Goal: Information Seeking & Learning: Learn about a topic

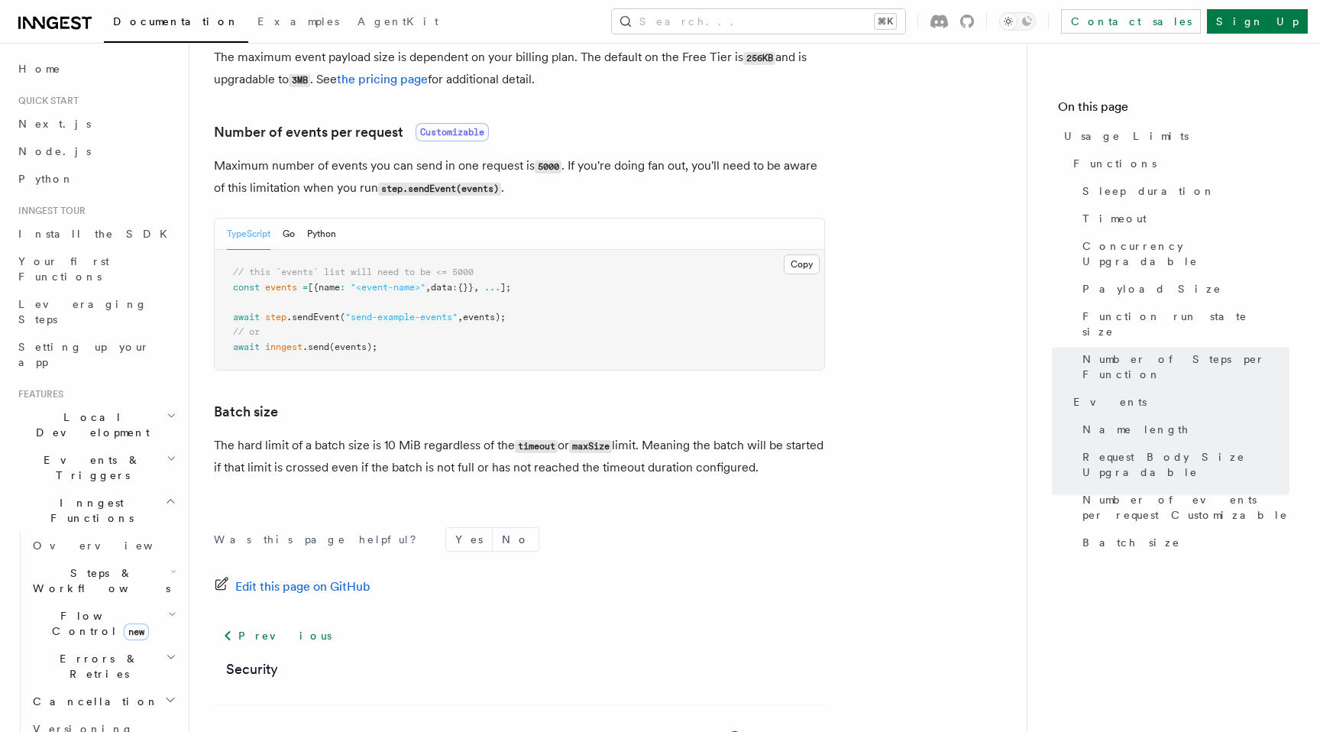
scroll to position [1436, 0]
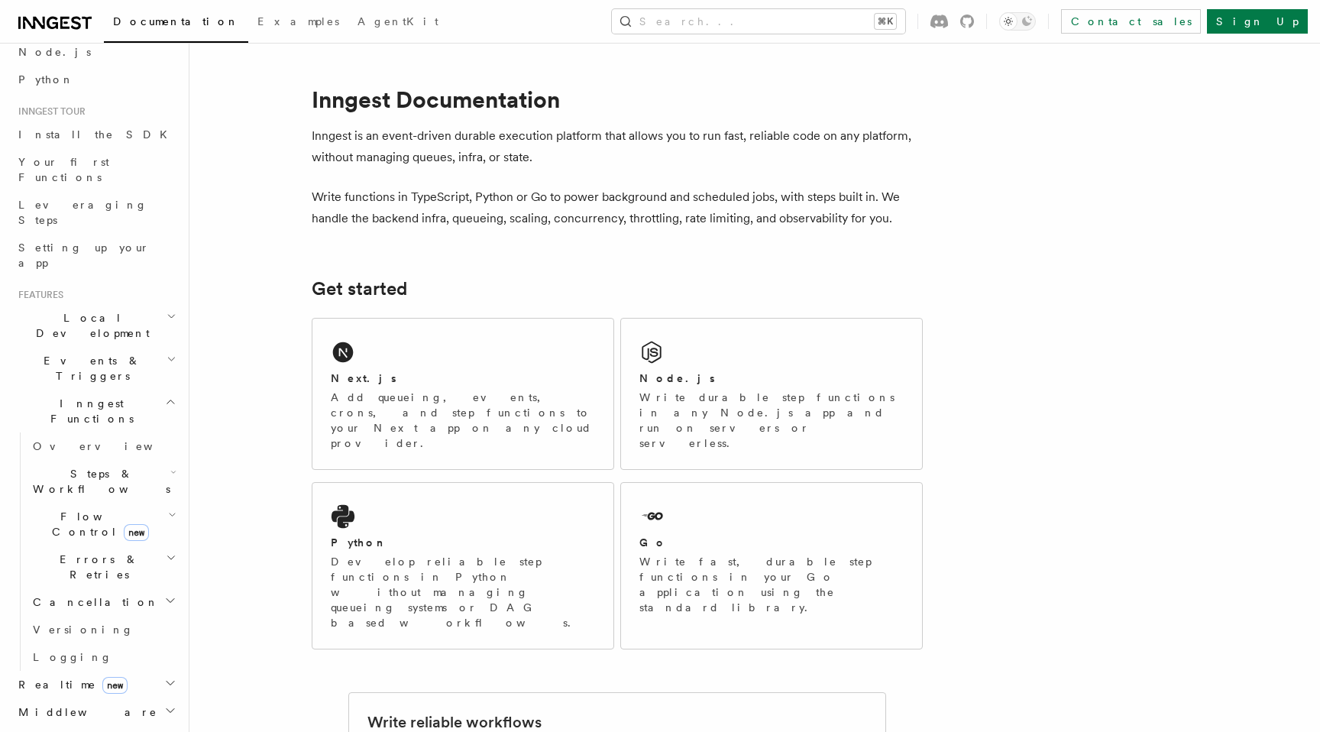
scroll to position [101, 0]
click at [104, 697] on h2 "Middleware" at bounding box center [95, 710] width 167 height 27
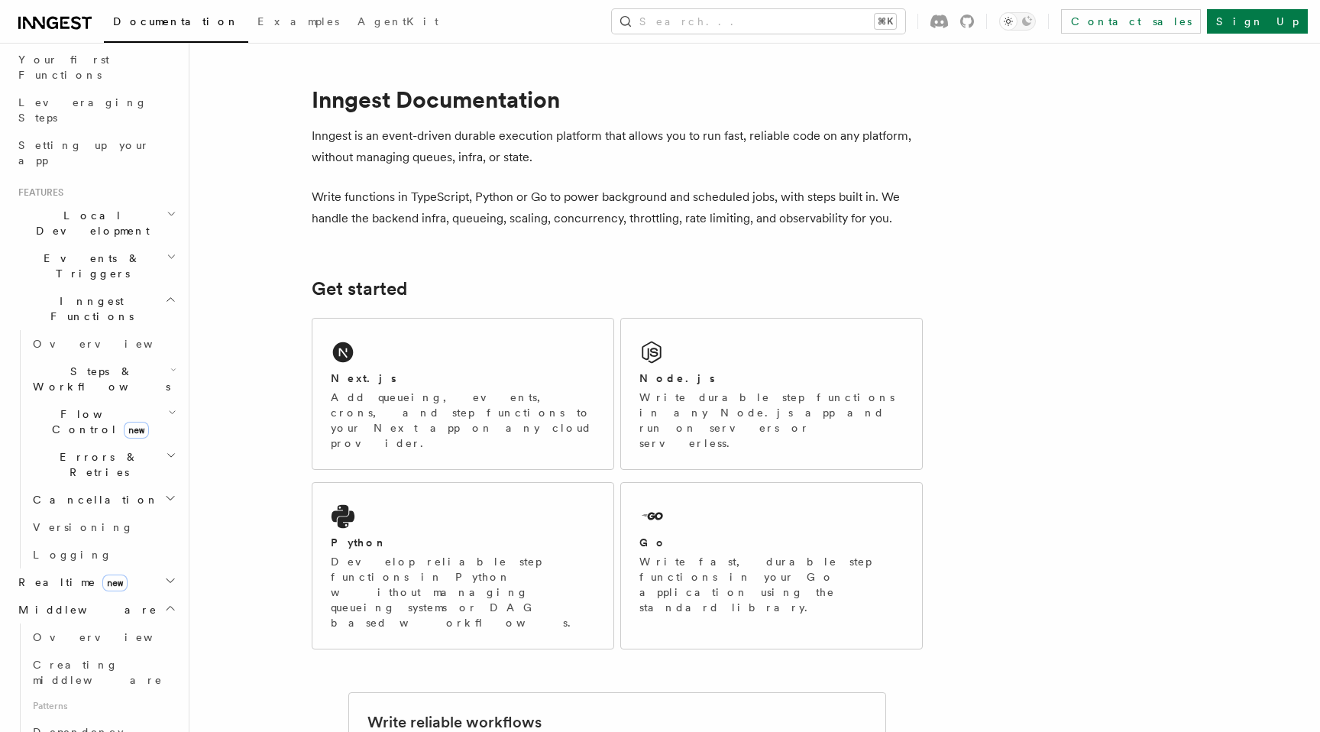
scroll to position [200, 0]
click at [112, 570] on h2 "Realtime new" at bounding box center [95, 583] width 167 height 27
click at [109, 597] on link "Overview" at bounding box center [103, 610] width 153 height 27
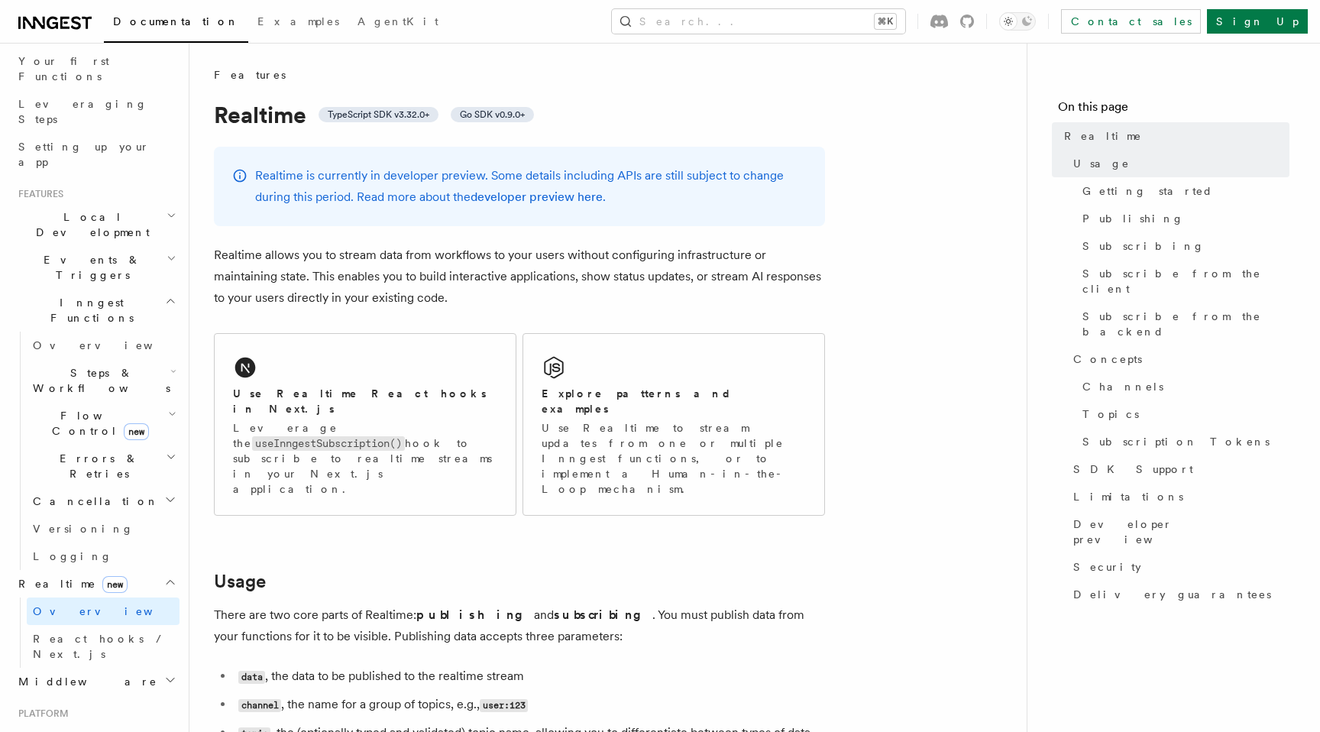
click at [137, 487] on h2 "Cancellation" at bounding box center [103, 500] width 153 height 27
click at [113, 445] on h2 "Errors & Retries" at bounding box center [103, 466] width 153 height 43
click at [129, 672] on span "Handling idempotency" at bounding box center [93, 685] width 92 height 27
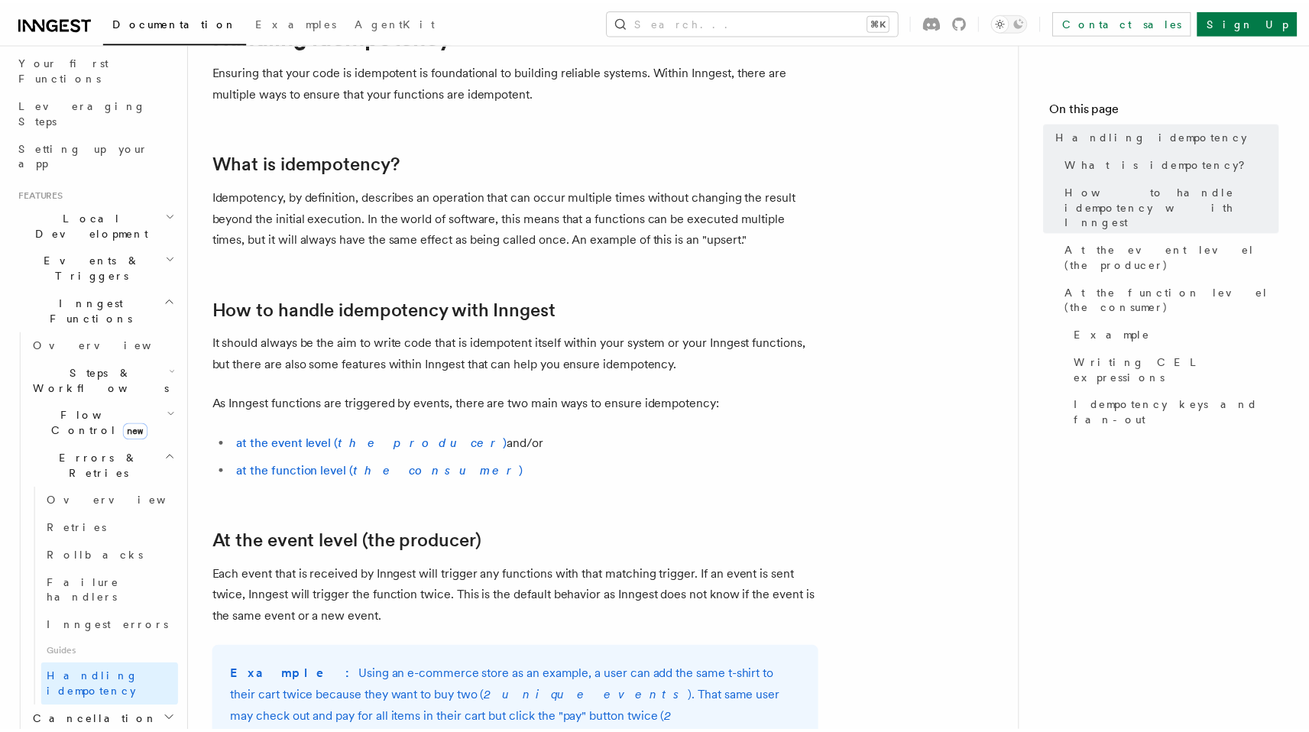
scroll to position [82, 0]
